Goal: Find specific page/section: Find specific page/section

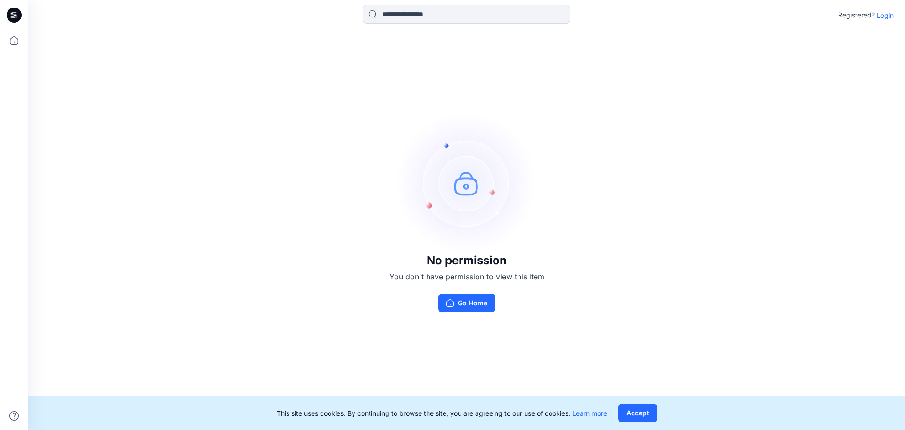
drag, startPoint x: 873, startPoint y: 43, endPoint x: 891, endPoint y: 20, distance: 28.9
click at [874, 42] on div "No permission You don't have permission to view this item Go Home" at bounding box center [466, 212] width 877 height 364
click at [890, 17] on p "Login" at bounding box center [885, 15] width 17 height 10
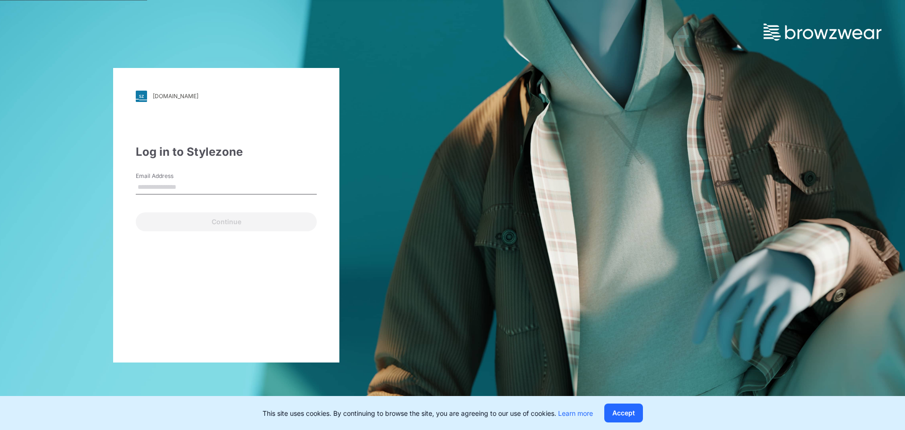
click at [219, 184] on input "Email Address" at bounding box center [226, 187] width 181 height 14
type input "**********"
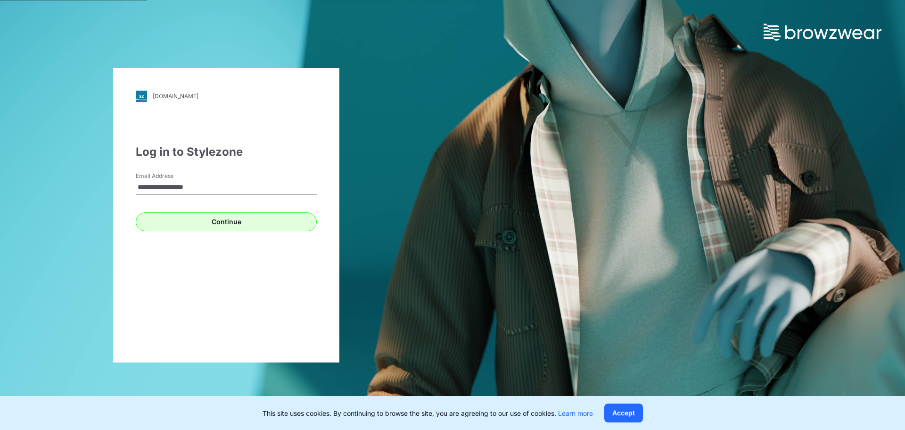
drag, startPoint x: 222, startPoint y: 213, endPoint x: 223, endPoint y: 219, distance: 5.7
click at [222, 215] on div "Continue" at bounding box center [226, 219] width 181 height 23
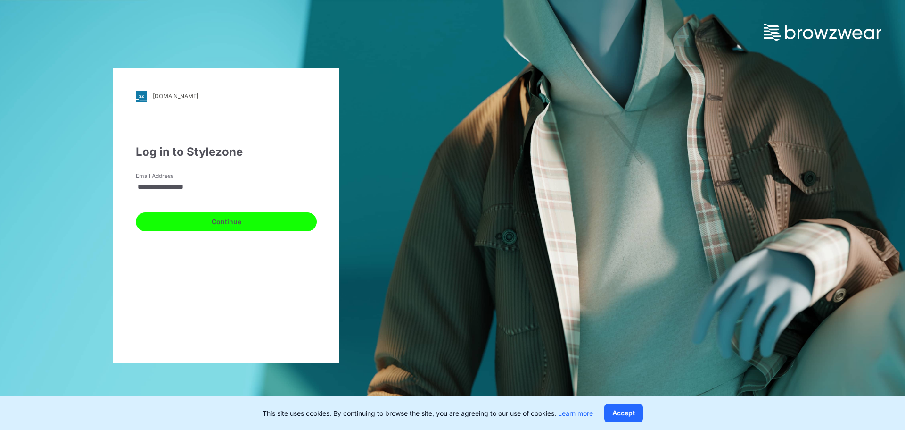
click at [223, 219] on button "Continue" at bounding box center [226, 221] width 181 height 19
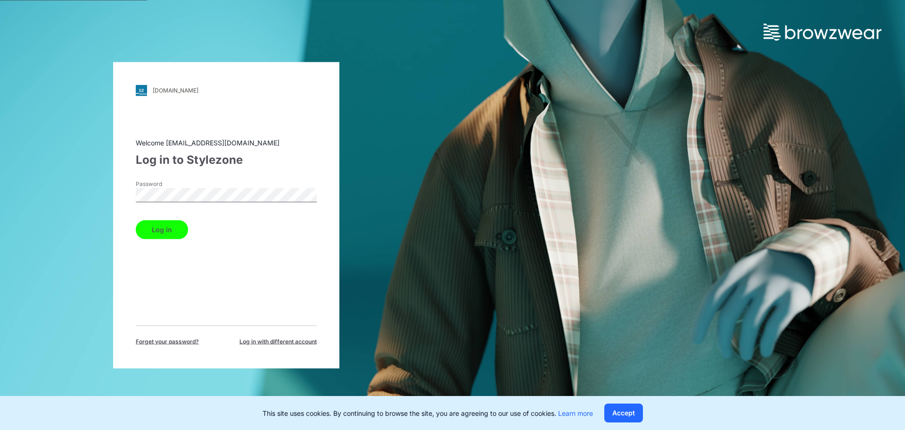
click at [136, 220] on button "Log in" at bounding box center [162, 229] width 52 height 19
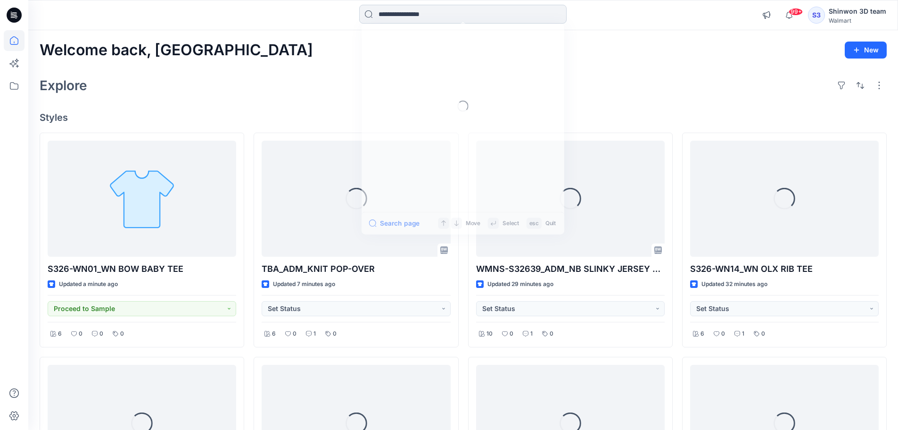
click at [419, 15] on input at bounding box center [462, 14] width 207 height 19
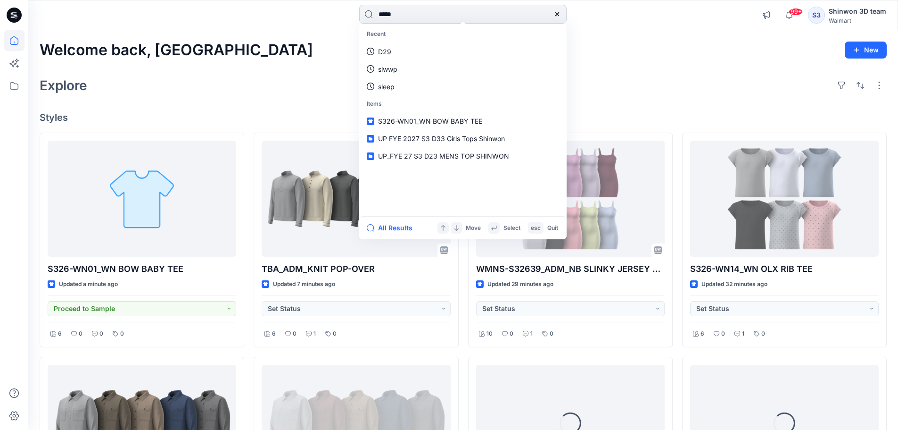
type input "******"
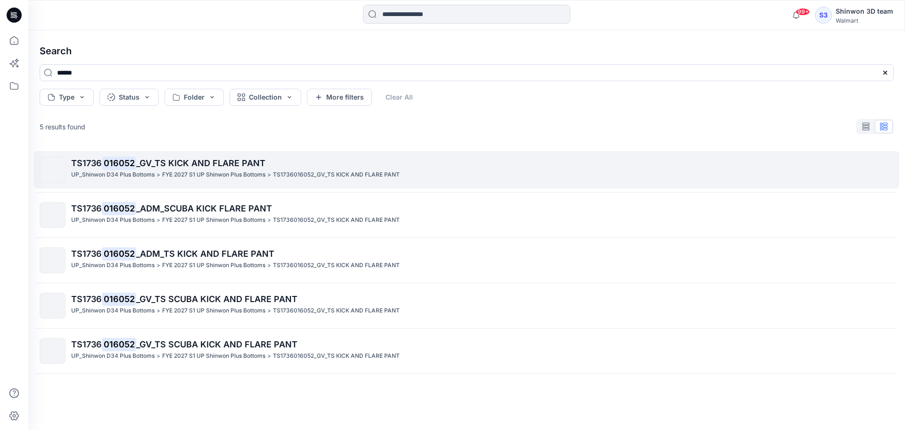
click at [271, 169] on p "TS1736 016052 _GV_TS KICK AND FLARE PANT" at bounding box center [482, 163] width 822 height 13
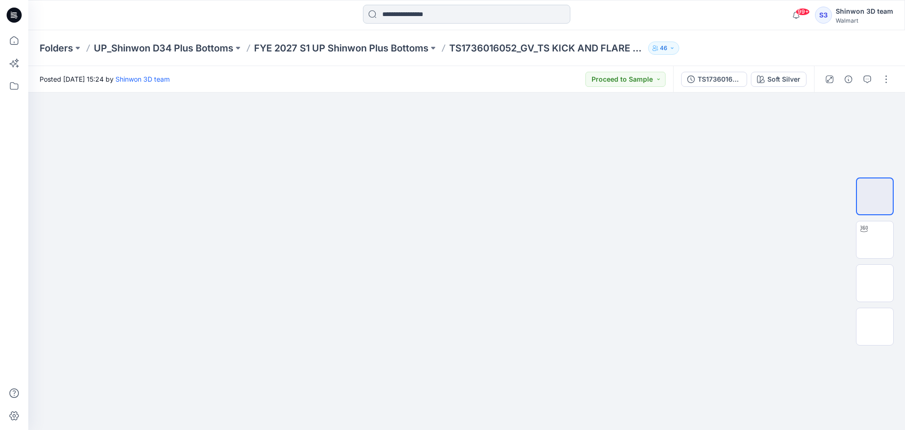
click at [474, 8] on input at bounding box center [466, 14] width 207 height 19
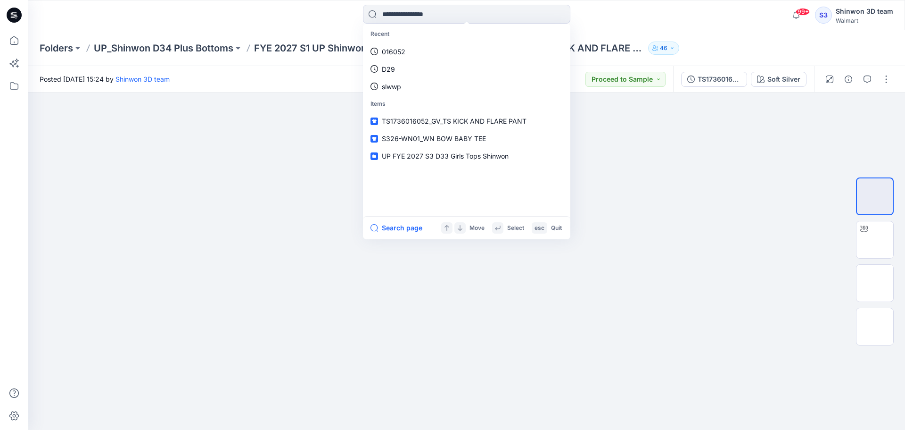
click at [677, 2] on div "Recent 016052 D29 slwwp Items TS1736016052_GV_TS KICK AND FLARE PANT S326-WN01_…" at bounding box center [466, 15] width 877 height 30
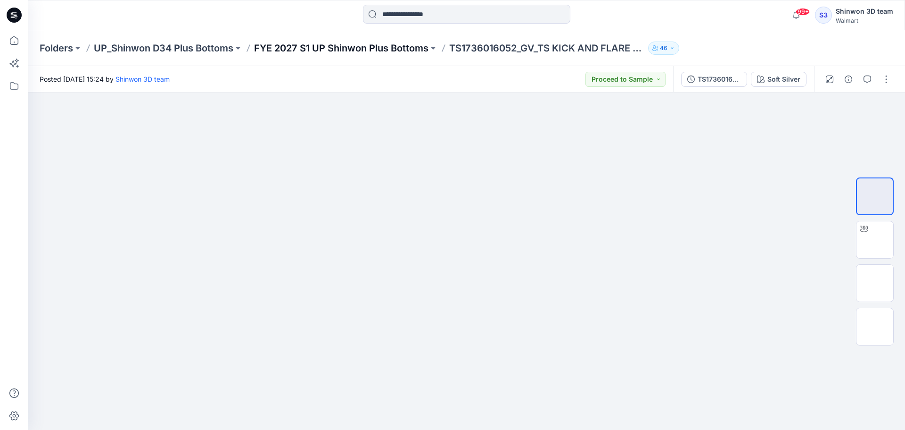
click at [380, 47] on p "FYE 2027 S1 UP Shinwon Plus Bottoms" at bounding box center [341, 47] width 174 height 13
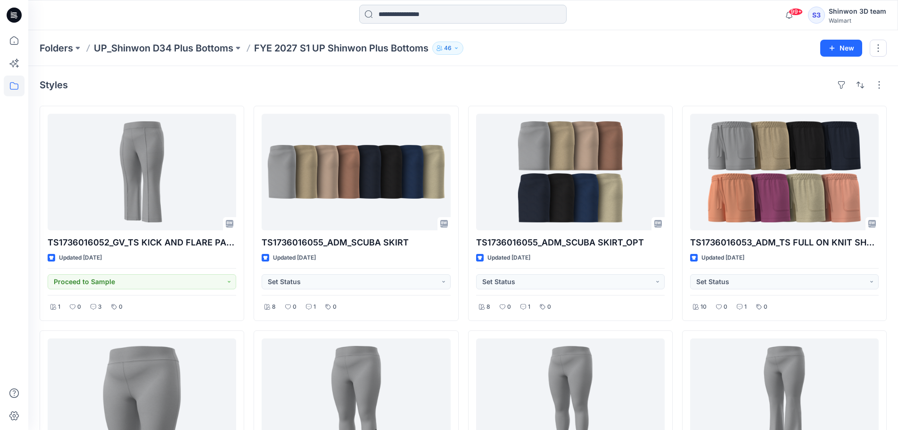
click at [479, 14] on input at bounding box center [462, 14] width 207 height 19
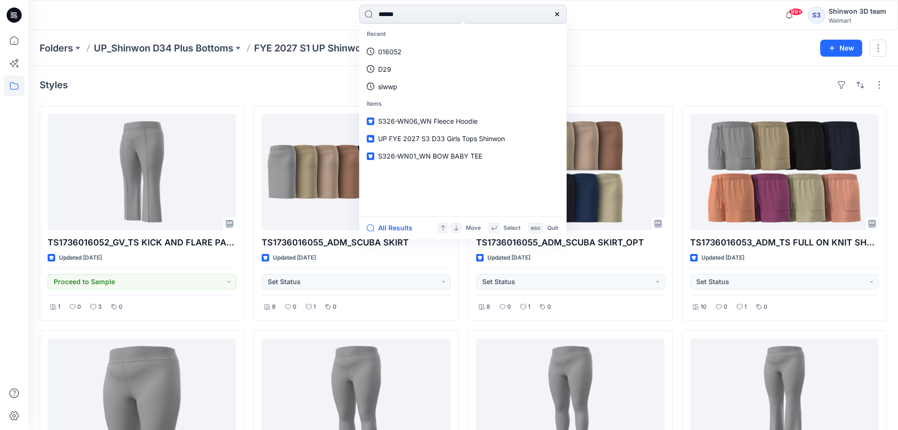
type input "******"
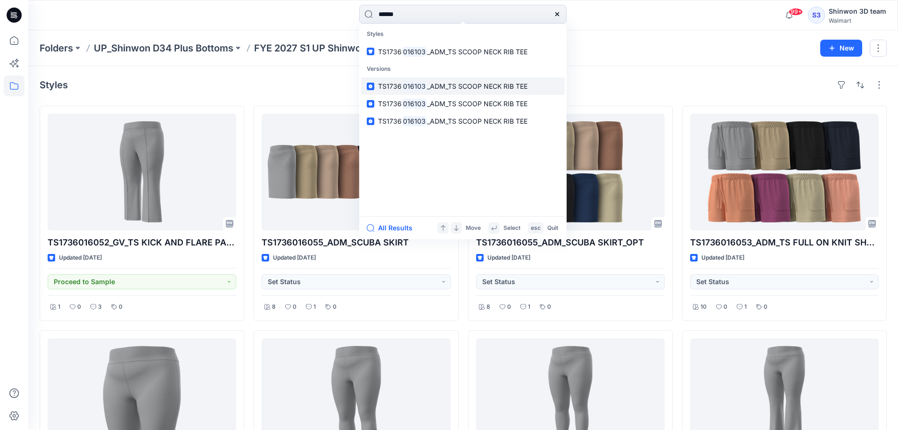
click at [481, 86] on span "_ADM_TS SCOOP NECK RIB TEE" at bounding box center [477, 86] width 100 height 8
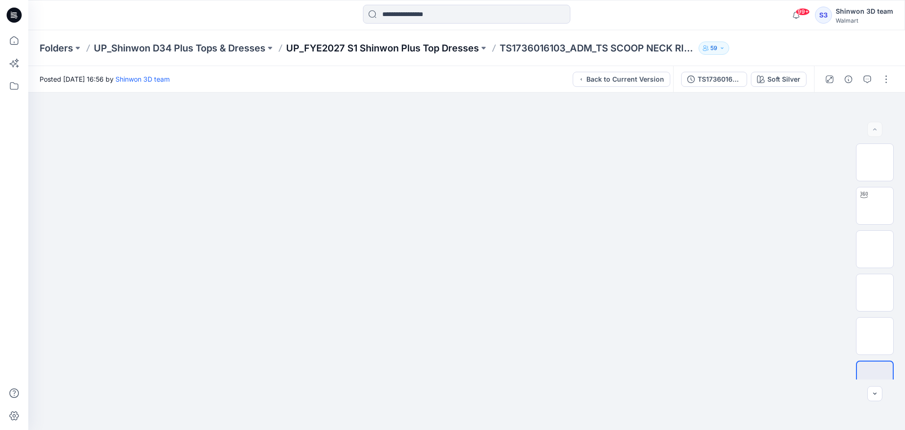
click at [422, 49] on p "UP_FYE2027 S1 Shinwon Plus Top Dresses" at bounding box center [382, 47] width 193 height 13
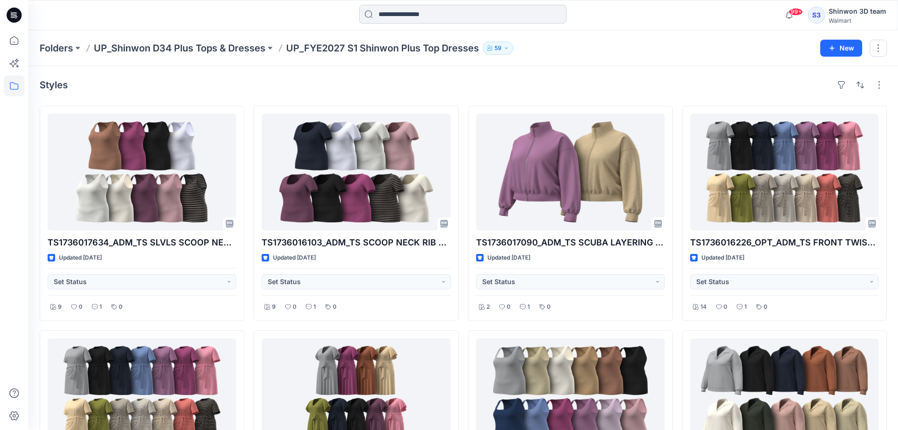
drag, startPoint x: 435, startPoint y: 8, endPoint x: 428, endPoint y: 9, distance: 7.1
click at [435, 8] on input at bounding box center [462, 14] width 207 height 19
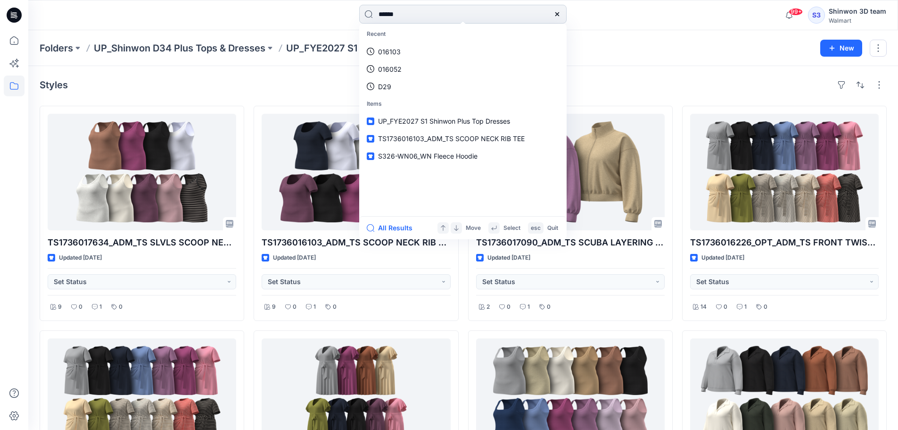
type input "******"
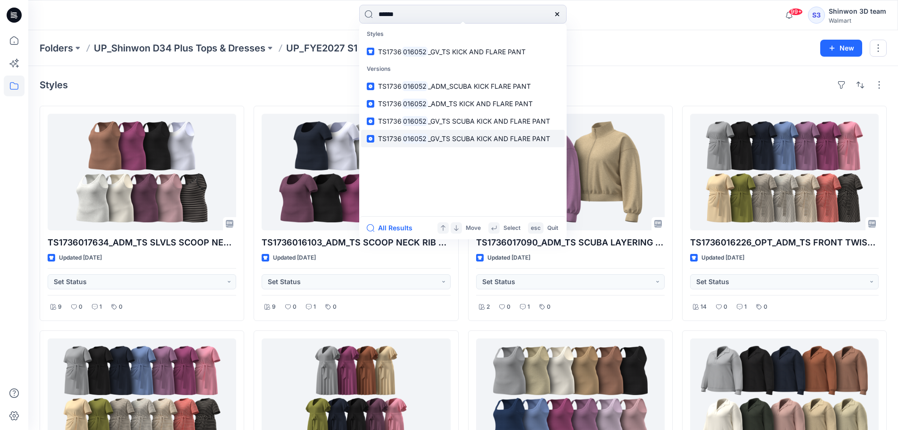
click at [524, 141] on span "_GV_TS SCUBA KICK AND FLARE PANT" at bounding box center [489, 138] width 122 height 8
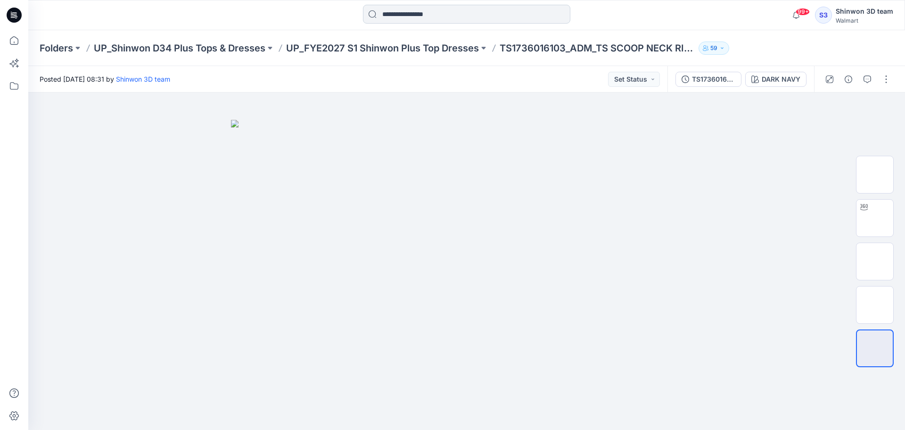
click at [455, 13] on input at bounding box center [466, 14] width 207 height 19
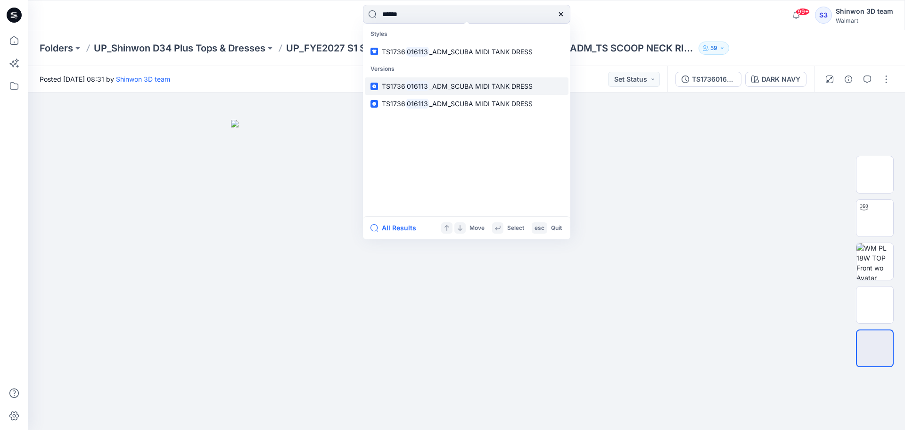
type input "******"
click at [545, 86] on link "TS1736 016113 _ADM_SCUBA MIDI TANK DRESS" at bounding box center [467, 85] width 204 height 17
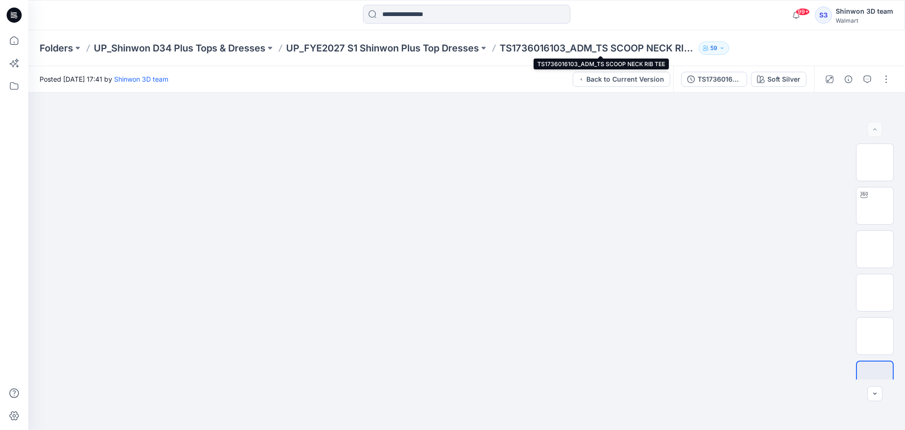
click at [544, 47] on p "TS1736016103_ADM_TS SCOOP NECK RIB TEE" at bounding box center [597, 47] width 195 height 13
click at [421, 43] on p "UP_FYE2027 S1 Shinwon Plus Top Dresses" at bounding box center [382, 47] width 193 height 13
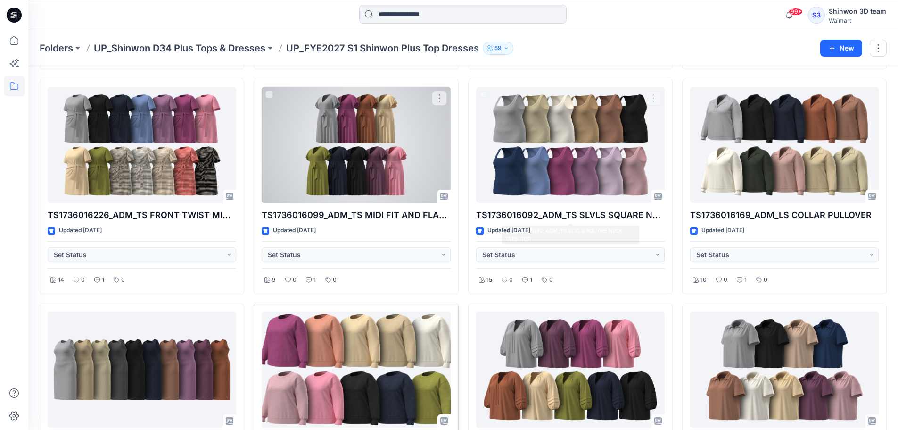
scroll to position [314, 0]
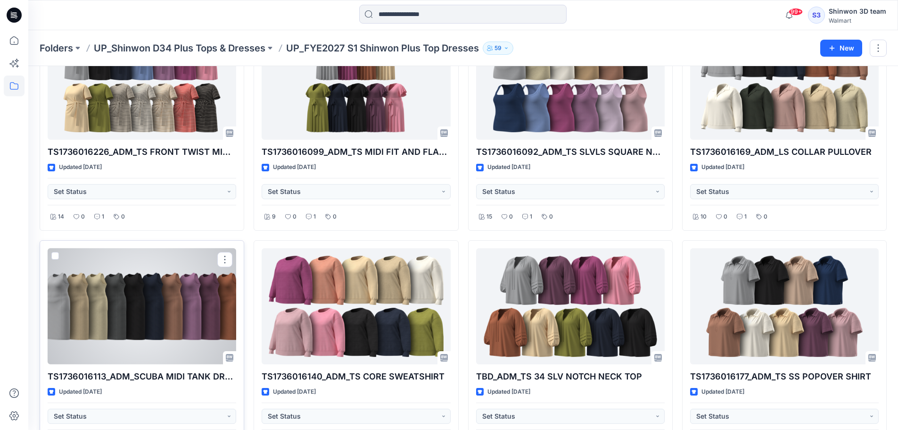
click at [156, 287] on div at bounding box center [142, 306] width 189 height 116
